Goal: Navigation & Orientation: Find specific page/section

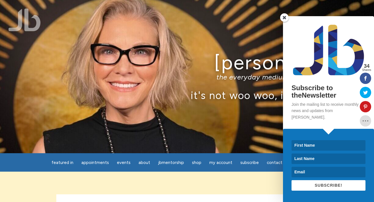
click at [285, 22] on span at bounding box center [284, 17] width 9 height 9
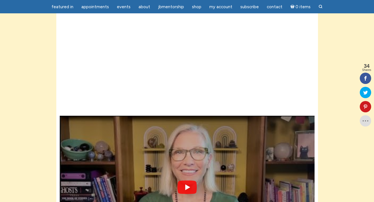
scroll to position [223, 0]
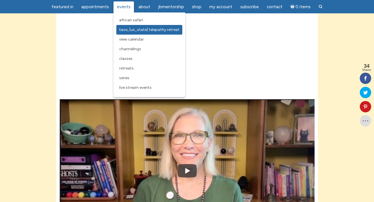
click at [133, 31] on span "Taos, [US_STATE] Telepathy Retreat" at bounding box center [149, 29] width 60 height 5
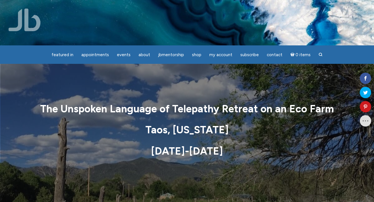
click at [33, 21] on img at bounding box center [25, 20] width 32 height 23
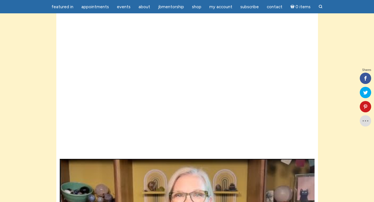
scroll to position [164, 0]
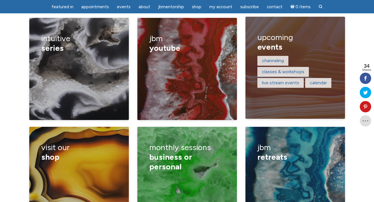
scroll to position [1256, 0]
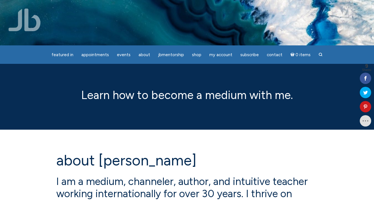
click at [32, 33] on img at bounding box center [187, 22] width 374 height 249
click at [31, 30] on img at bounding box center [25, 20] width 32 height 23
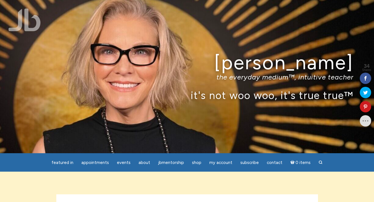
scroll to position [4, 0]
